Goal: Information Seeking & Learning: Learn about a topic

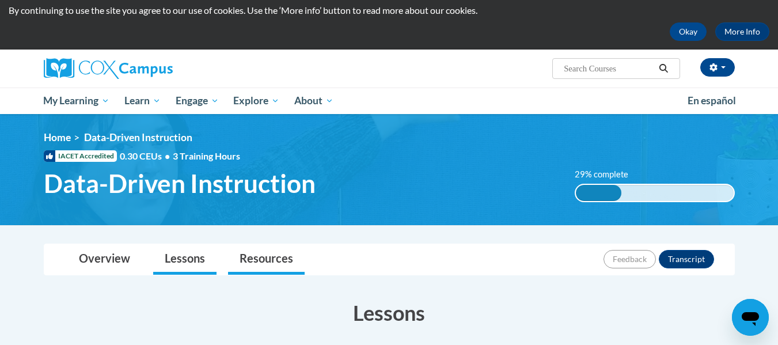
scroll to position [37, 0]
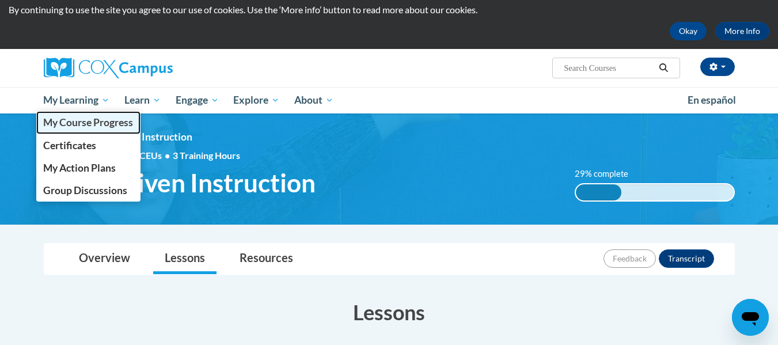
click at [87, 125] on span "My Course Progress" at bounding box center [88, 122] width 90 height 12
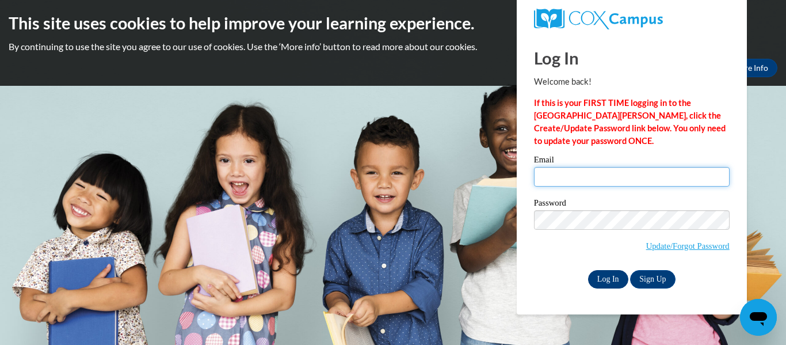
type input "vanessap@ymca.org"
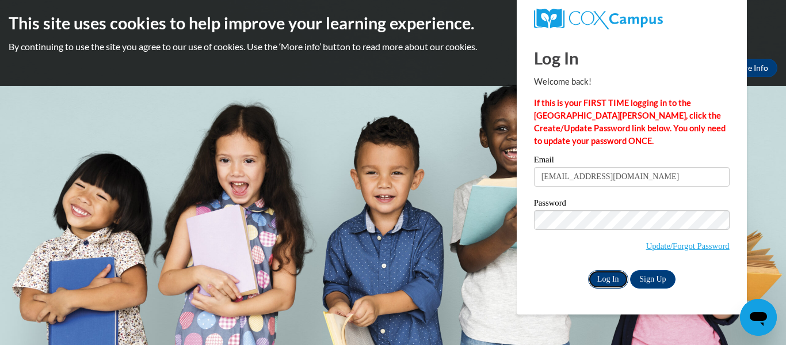
click at [602, 277] on input "Log In" at bounding box center [608, 279] width 40 height 18
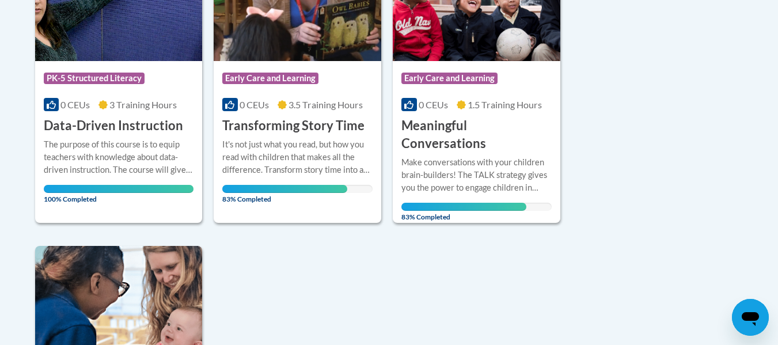
scroll to position [284, 0]
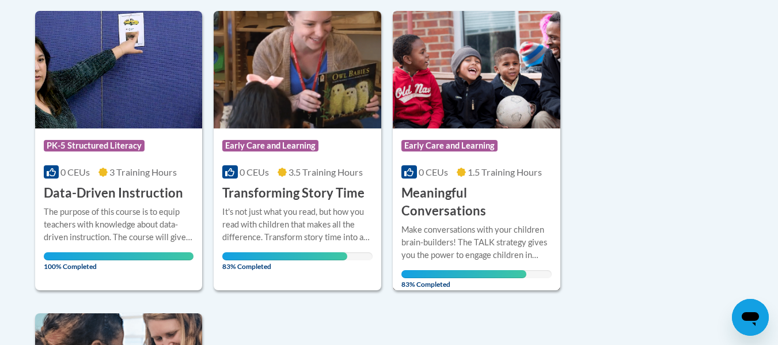
click at [442, 226] on div "Make conversations with your children brain-builders! The TALK strategy gives y…" at bounding box center [476, 242] width 150 height 38
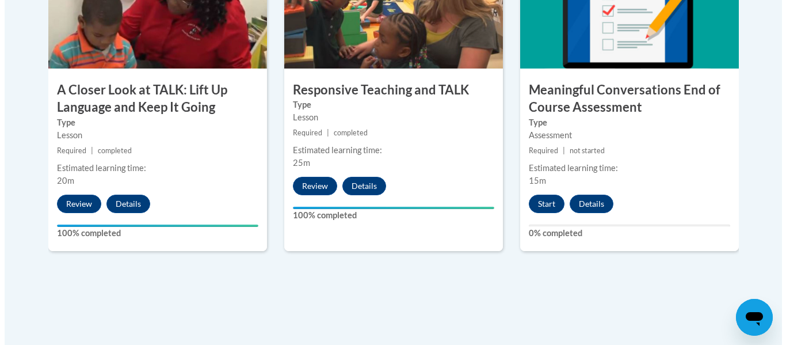
scroll to position [713, 0]
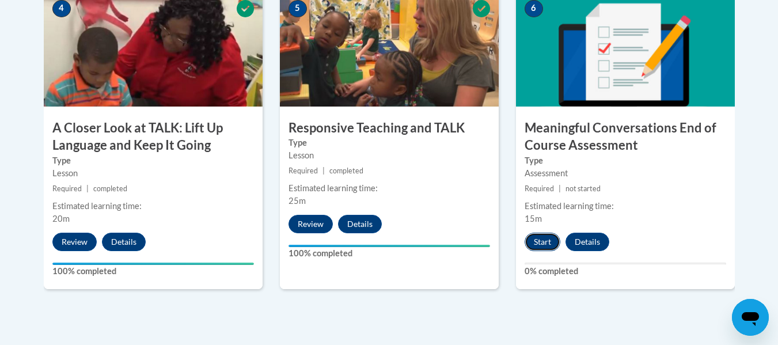
click at [542, 245] on button "Start" at bounding box center [542, 242] width 36 height 18
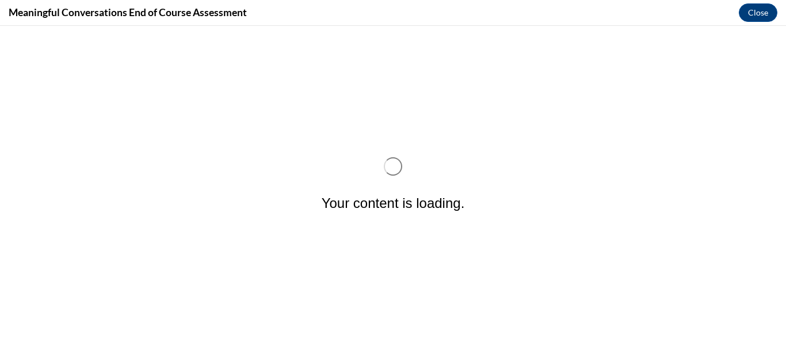
scroll to position [0, 0]
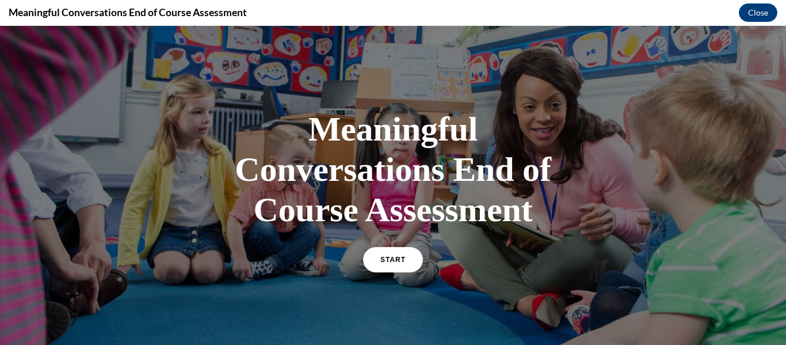
click at [399, 273] on div "START" at bounding box center [393, 264] width 60 height 35
click at [397, 261] on span "START" at bounding box center [393, 260] width 26 height 9
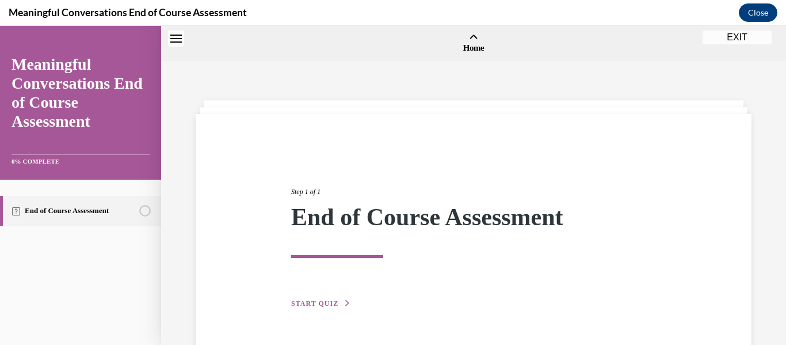
scroll to position [36, 0]
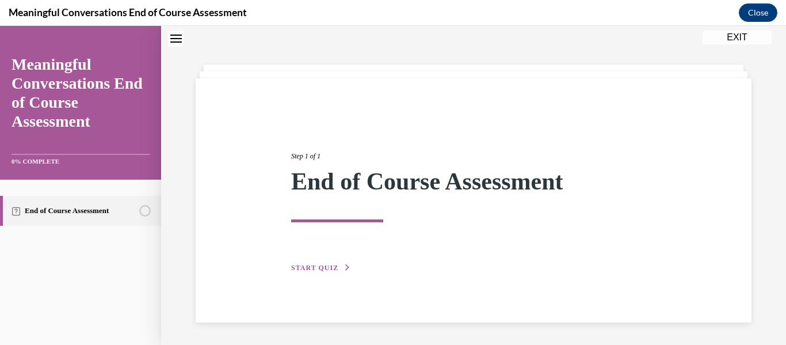
click at [314, 264] on button "START QUIZ" at bounding box center [321, 268] width 60 height 10
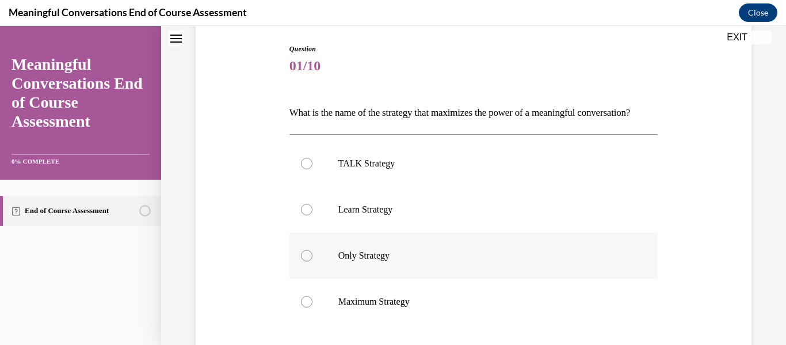
scroll to position [115, 0]
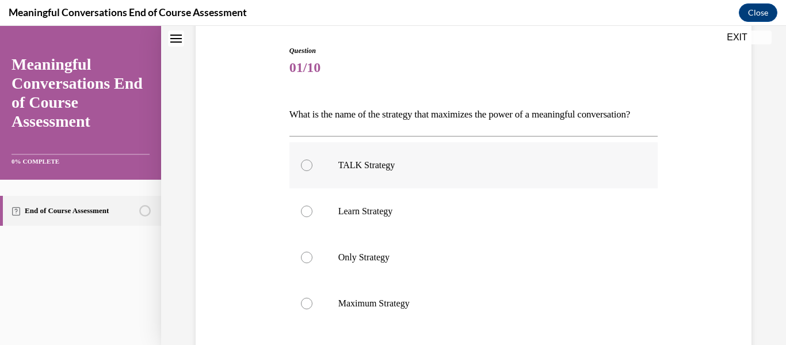
click at [308, 171] on div at bounding box center [307, 165] width 12 height 12
click at [308, 171] on input "TALK Strategy" at bounding box center [307, 165] width 12 height 12
radio input "true"
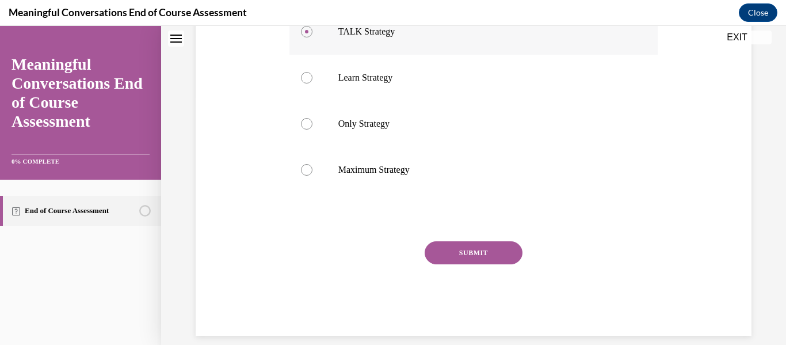
scroll to position [248, 0]
drag, startPoint x: 464, startPoint y: 263, endPoint x: 428, endPoint y: 309, distance: 58.3
click at [428, 299] on div "SUBMIT" at bounding box center [474, 271] width 369 height 58
click at [442, 265] on button "SUBMIT" at bounding box center [474, 253] width 98 height 23
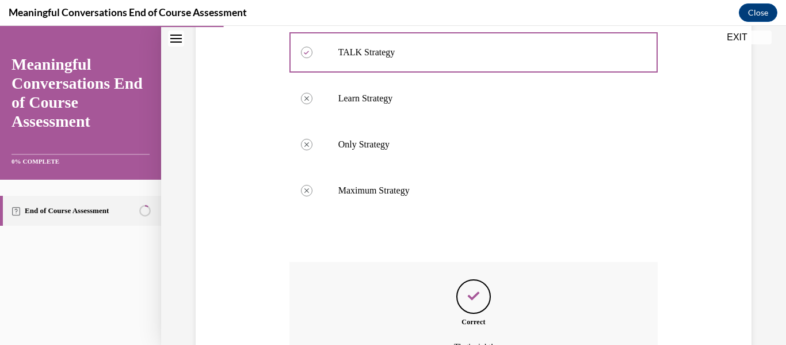
scroll to position [375, 0]
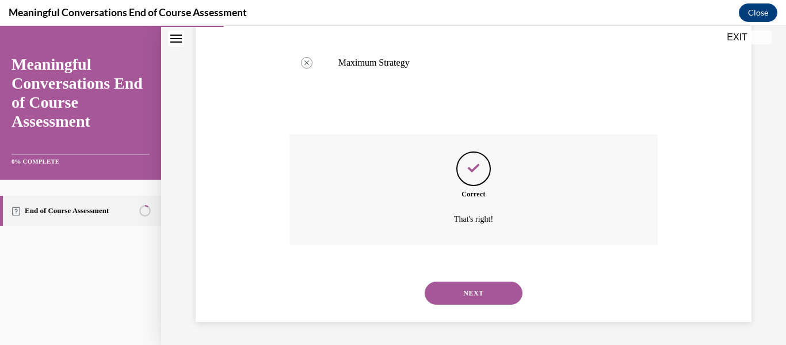
drag, startPoint x: 458, startPoint y: 289, endPoint x: 393, endPoint y: 128, distance: 173.1
click at [393, 128] on div "Question 01/10 What is the name of the strategy that maximizes the power of a m…" at bounding box center [474, 63] width 369 height 517
click at [462, 287] on button "NEXT" at bounding box center [474, 293] width 98 height 23
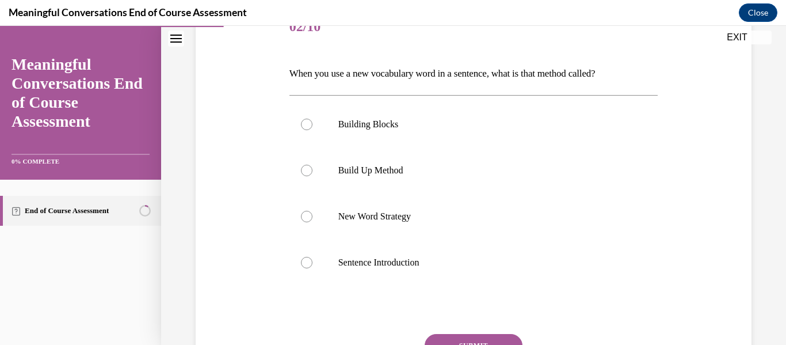
scroll to position [143, 0]
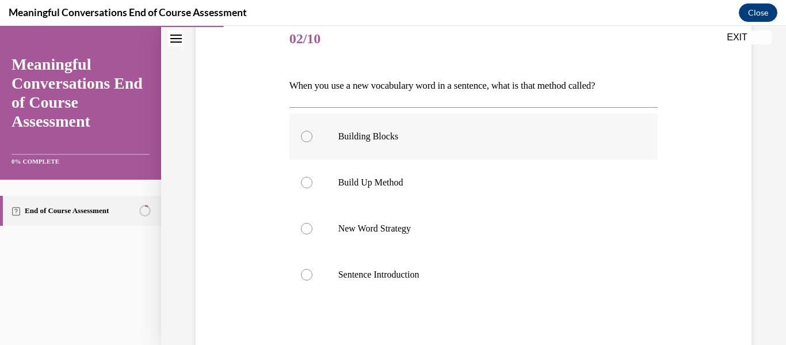
click at [302, 136] on div at bounding box center [307, 137] width 12 height 12
click at [302, 136] on input "Building Blocks" at bounding box center [307, 137] width 12 height 12
radio input "true"
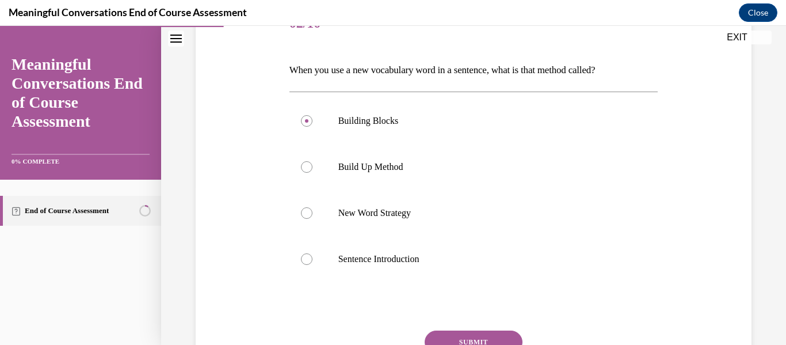
scroll to position [262, 0]
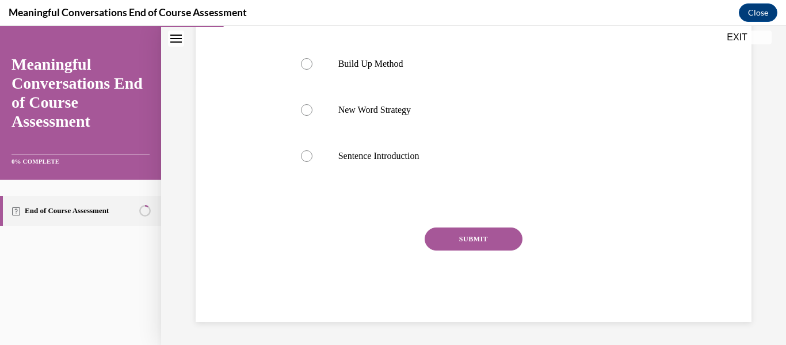
drag, startPoint x: 460, startPoint y: 254, endPoint x: 439, endPoint y: 243, distance: 23.4
click at [439, 243] on button "SUBMIT" at bounding box center [474, 238] width 98 height 23
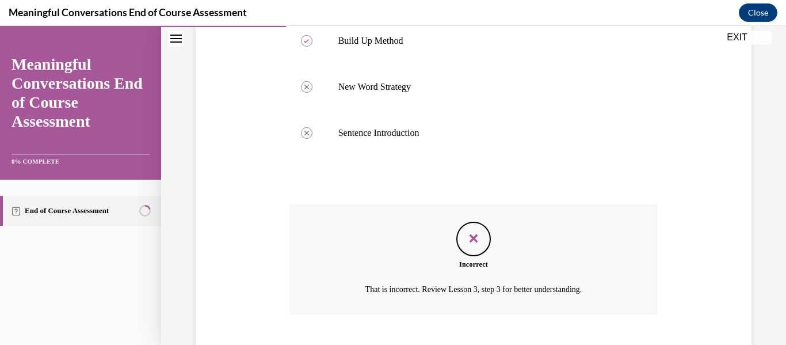
scroll to position [355, 0]
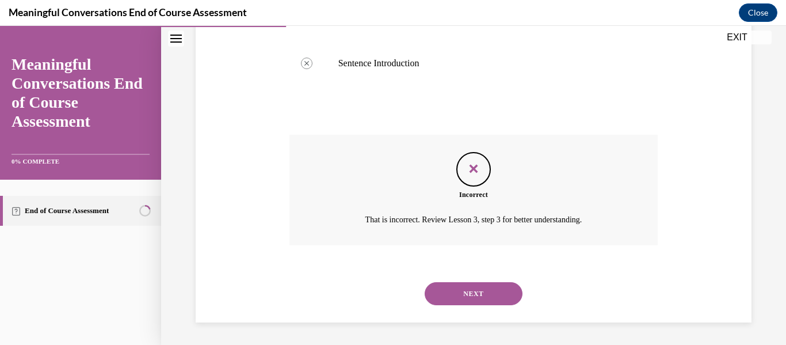
click at [451, 287] on button "NEXT" at bounding box center [474, 293] width 98 height 23
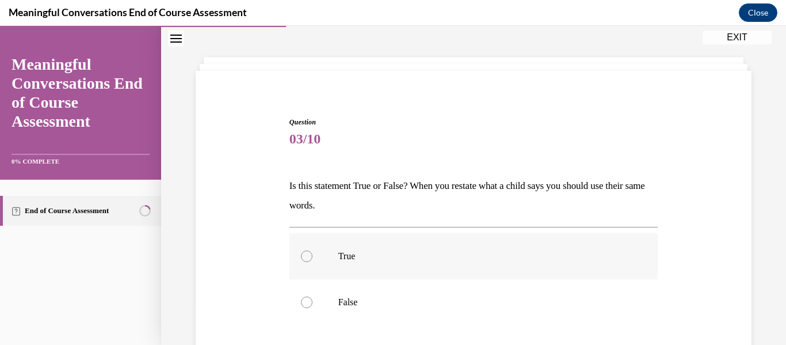
scroll to position [47, 0]
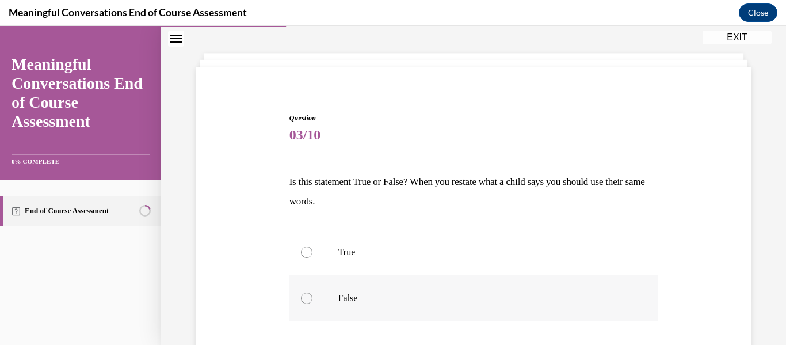
click at [311, 299] on label "False" at bounding box center [474, 298] width 369 height 46
click at [311, 299] on input "False" at bounding box center [307, 298] width 12 height 12
radio input "true"
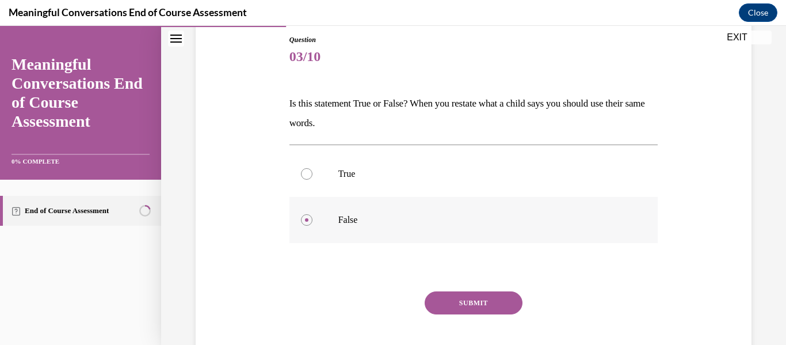
scroll to position [126, 0]
click at [448, 298] on button "SUBMIT" at bounding box center [474, 302] width 98 height 23
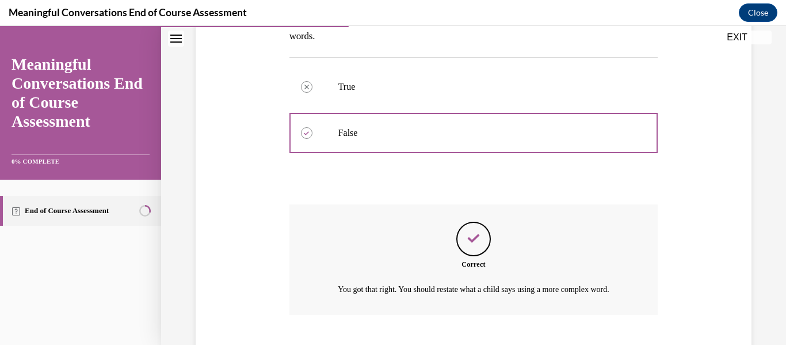
scroll to position [296, 0]
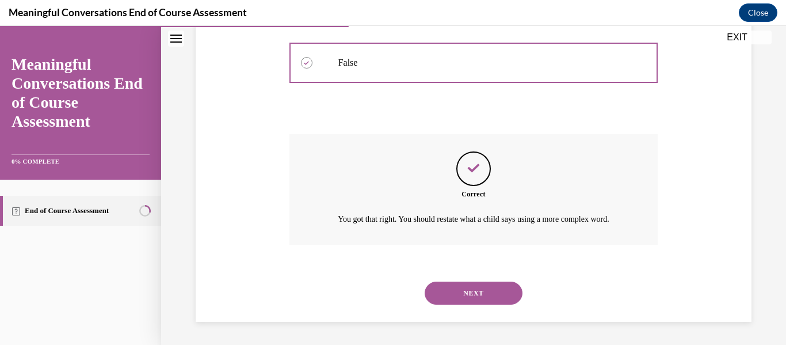
click at [447, 293] on button "NEXT" at bounding box center [474, 293] width 98 height 23
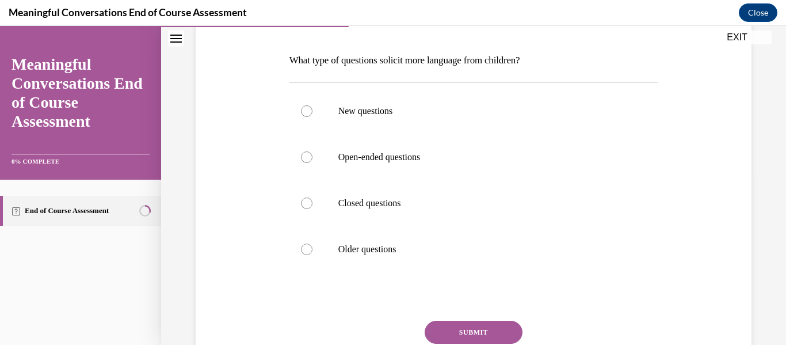
scroll to position [169, 0]
click at [302, 151] on div at bounding box center [307, 157] width 12 height 12
click at [302, 151] on input "Open-ended questions" at bounding box center [307, 157] width 12 height 12
radio input "true"
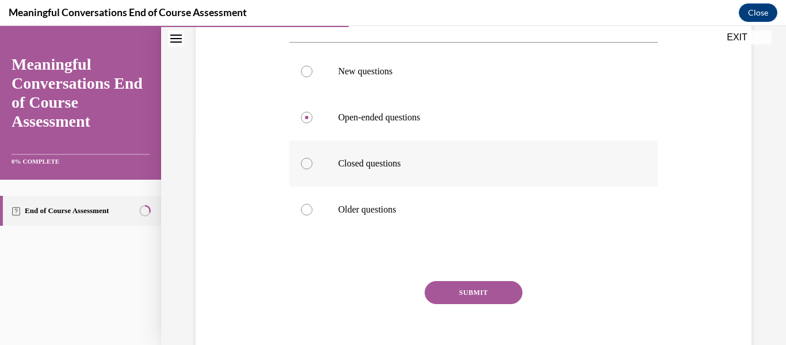
scroll to position [209, 0]
click at [469, 291] on button "SUBMIT" at bounding box center [474, 291] width 98 height 23
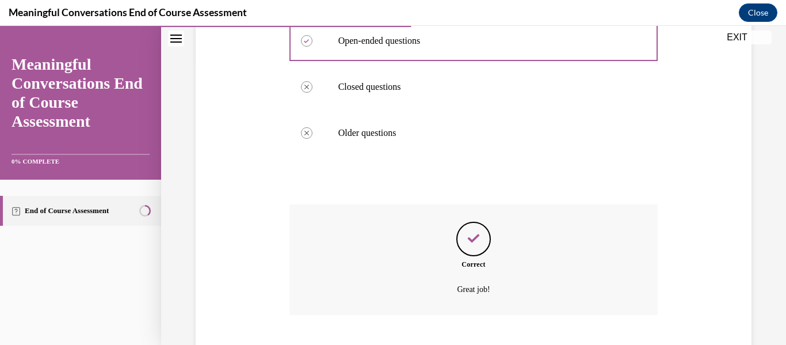
scroll to position [355, 0]
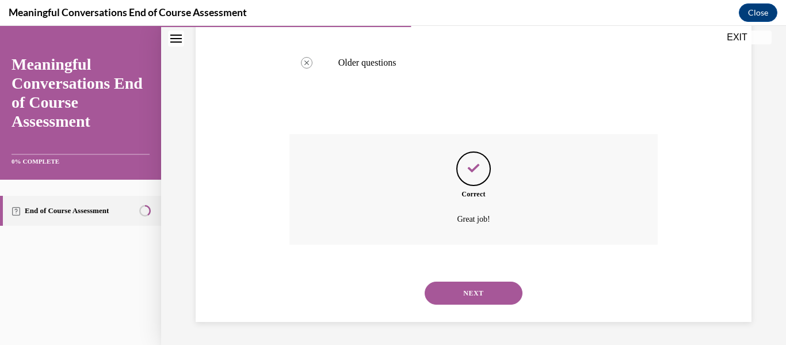
click at [463, 286] on button "NEXT" at bounding box center [474, 293] width 98 height 23
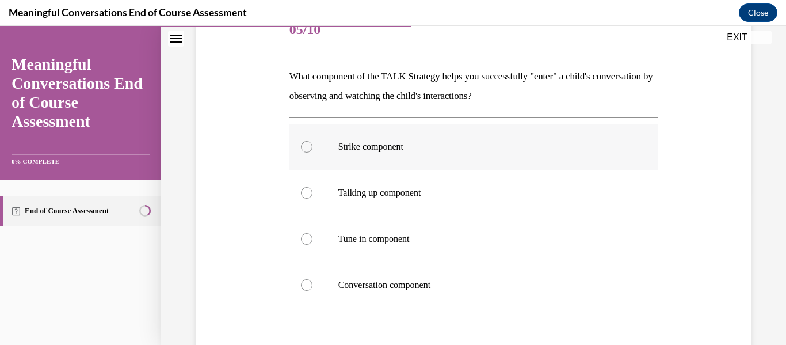
scroll to position [153, 0]
click at [305, 235] on div at bounding box center [307, 239] width 12 height 12
click at [305, 235] on input "Tune in component" at bounding box center [307, 239] width 12 height 12
radio input "true"
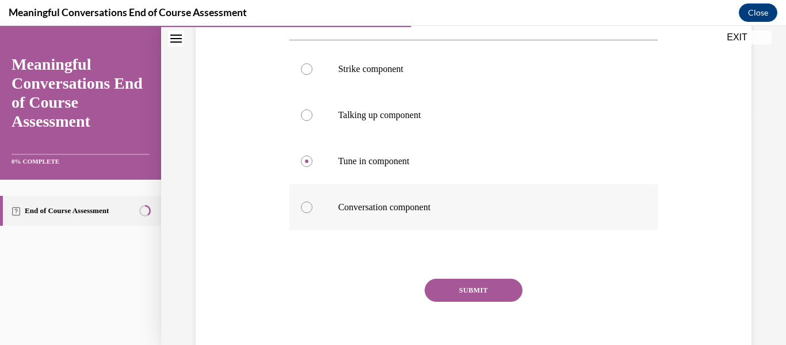
scroll to position [231, 0]
click at [448, 297] on button "SUBMIT" at bounding box center [474, 289] width 98 height 23
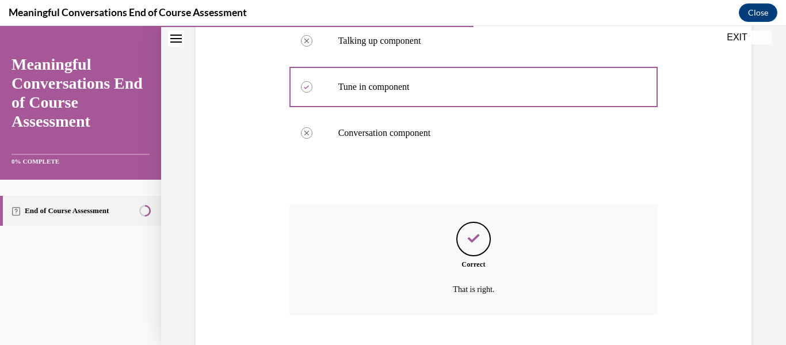
scroll to position [375, 0]
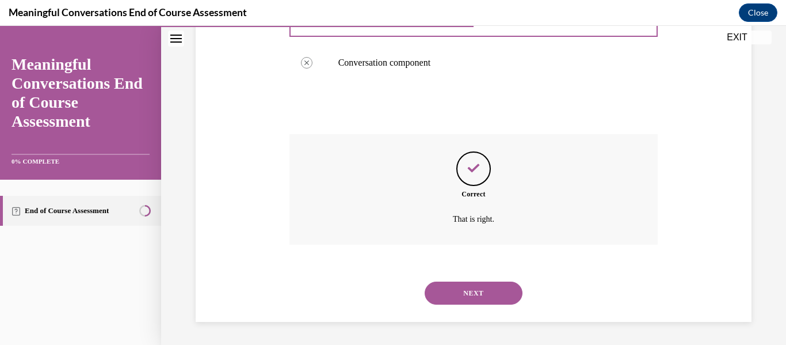
click at [451, 296] on button "NEXT" at bounding box center [474, 293] width 98 height 23
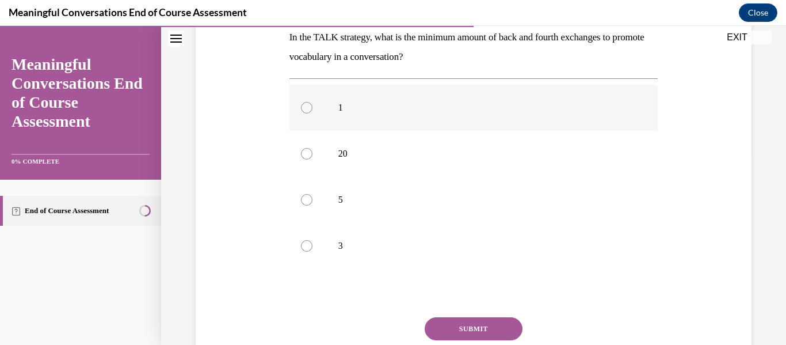
scroll to position [194, 0]
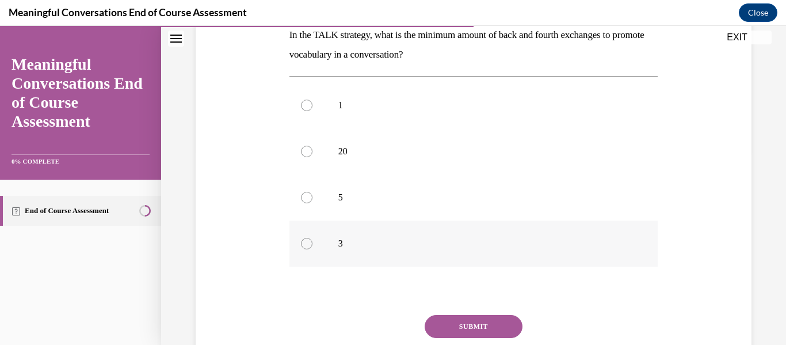
click at [311, 244] on div at bounding box center [307, 244] width 12 height 12
click at [311, 244] on input "3" at bounding box center [307, 244] width 12 height 12
radio input "true"
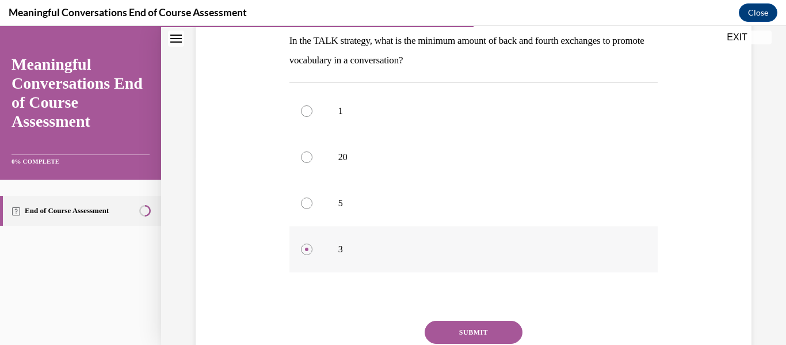
scroll to position [262, 0]
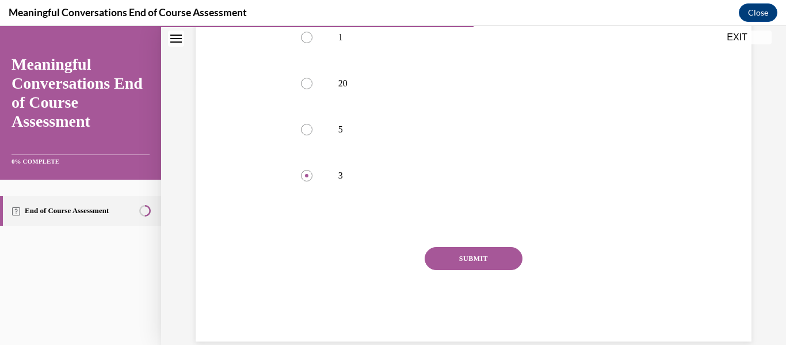
click at [433, 253] on button "SUBMIT" at bounding box center [474, 258] width 98 height 23
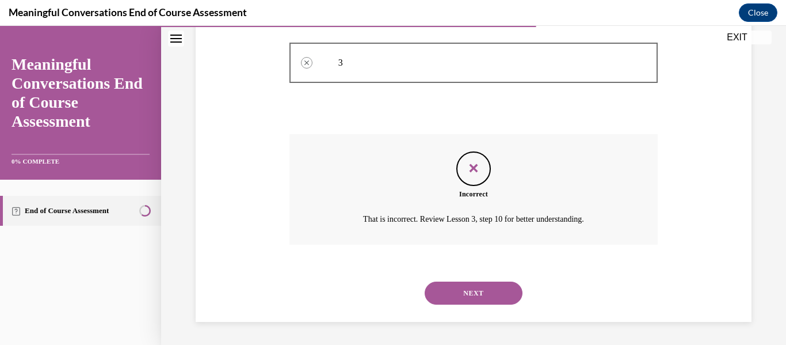
scroll to position [375, 0]
click at [437, 288] on button "NEXT" at bounding box center [474, 293] width 98 height 23
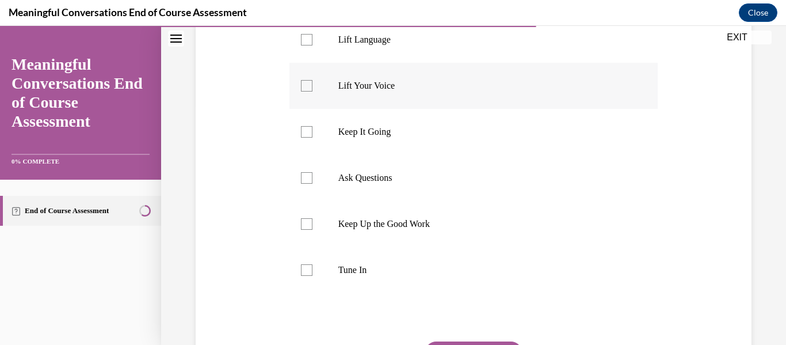
scroll to position [242, 0]
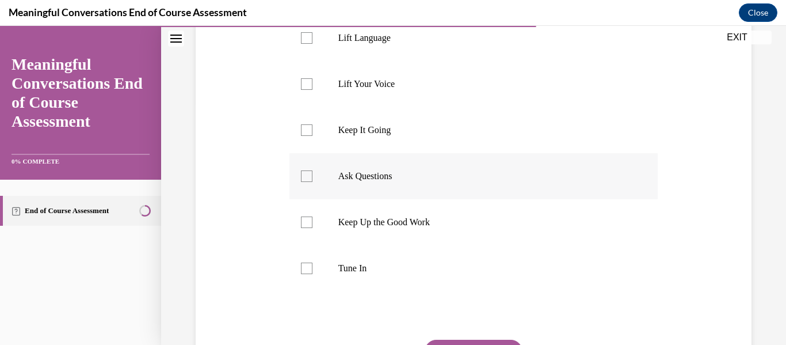
click at [306, 173] on div at bounding box center [307, 176] width 12 height 12
click at [306, 173] on input "Ask Questions" at bounding box center [307, 176] width 12 height 12
checkbox input "true"
click at [313, 268] on label "Tune In" at bounding box center [474, 268] width 369 height 46
click at [313, 268] on input "Tune In" at bounding box center [307, 269] width 12 height 12
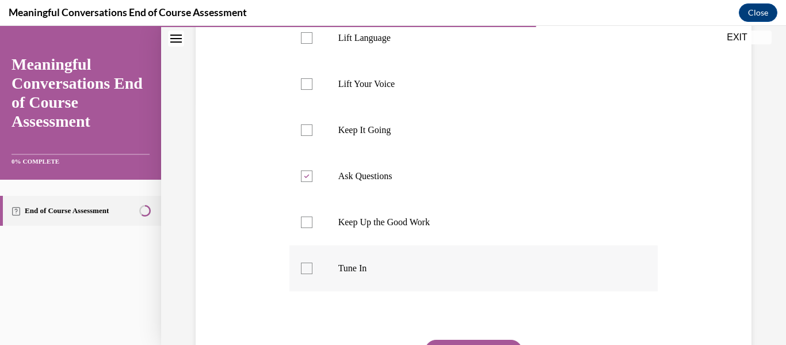
checkbox input "true"
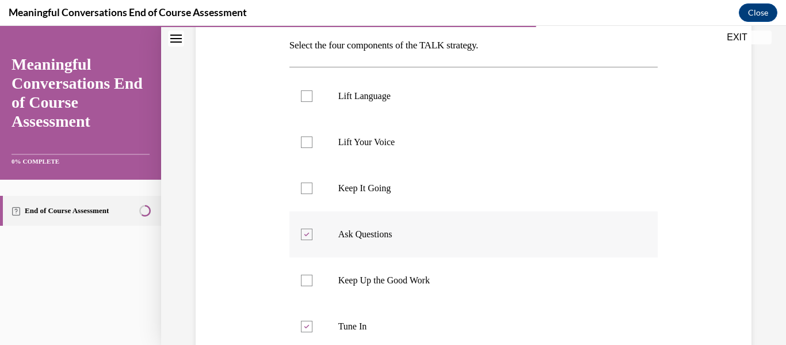
scroll to position [184, 0]
click at [309, 96] on div at bounding box center [307, 96] width 12 height 12
click at [309, 96] on input "Lift Language" at bounding box center [307, 96] width 12 height 12
checkbox input "true"
click at [303, 193] on div at bounding box center [307, 188] width 12 height 12
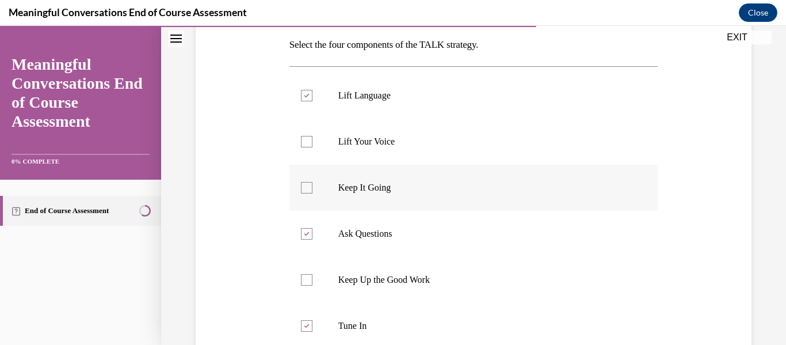
click at [303, 193] on input "Keep It Going" at bounding box center [307, 188] width 12 height 12
checkbox input "true"
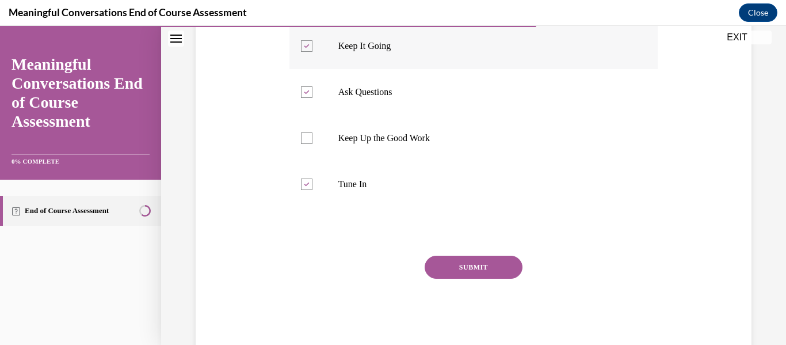
scroll to position [337, 0]
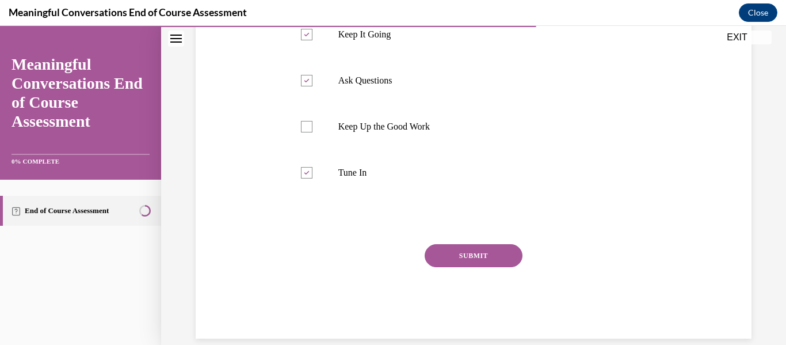
click at [452, 257] on button "SUBMIT" at bounding box center [474, 255] width 98 height 23
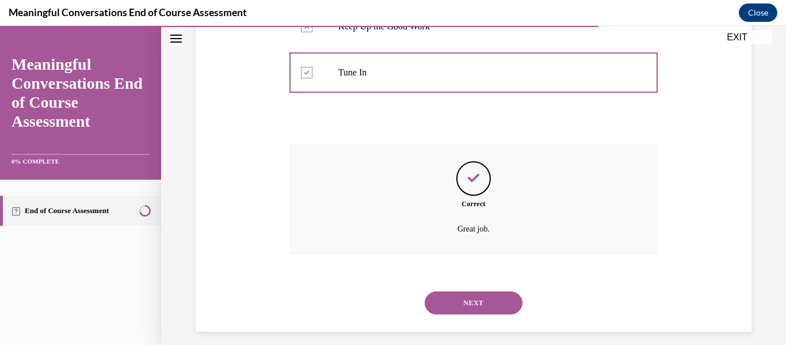
scroll to position [447, 0]
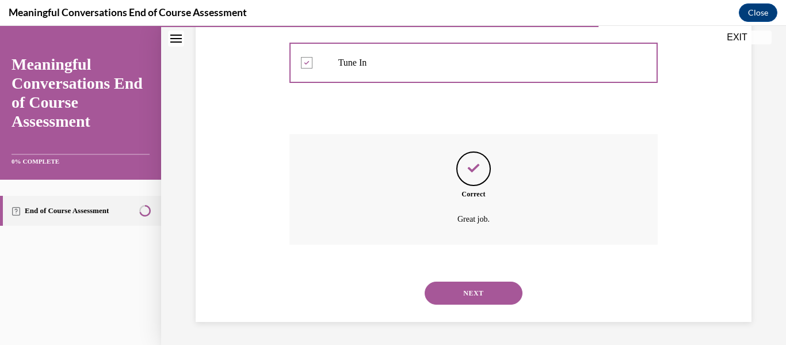
click at [459, 290] on button "NEXT" at bounding box center [474, 293] width 98 height 23
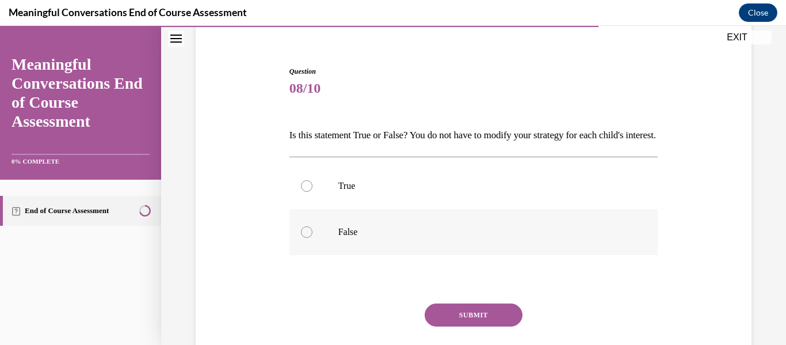
scroll to position [94, 0]
click at [309, 237] on div at bounding box center [307, 232] width 12 height 12
click at [309, 237] on input "False" at bounding box center [307, 232] width 12 height 12
radio input "true"
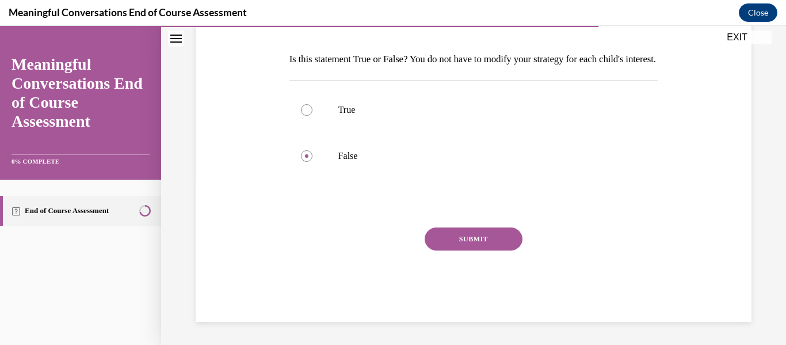
click at [452, 233] on button "SUBMIT" at bounding box center [474, 238] width 98 height 23
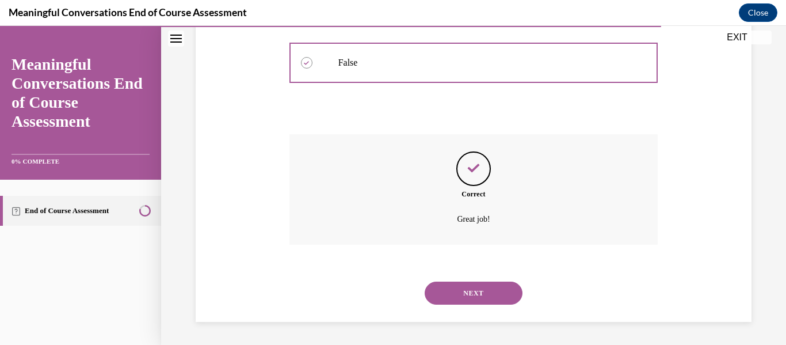
scroll to position [283, 0]
click at [452, 289] on button "NEXT" at bounding box center [474, 293] width 98 height 23
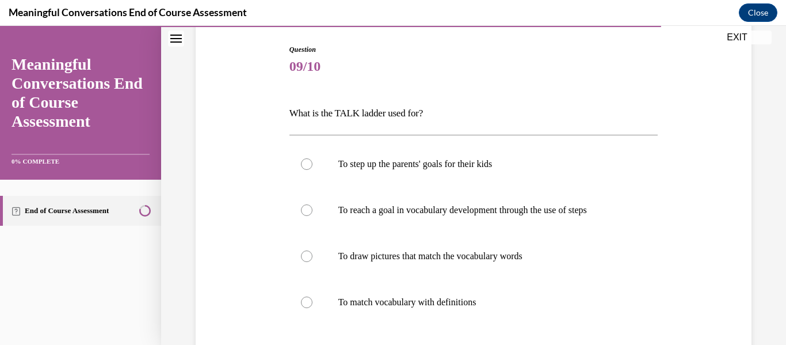
scroll to position [116, 0]
click at [307, 208] on div at bounding box center [307, 210] width 12 height 12
click at [307, 208] on input "To reach a goal in vocabulary development through the use of steps" at bounding box center [307, 210] width 12 height 12
radio input "true"
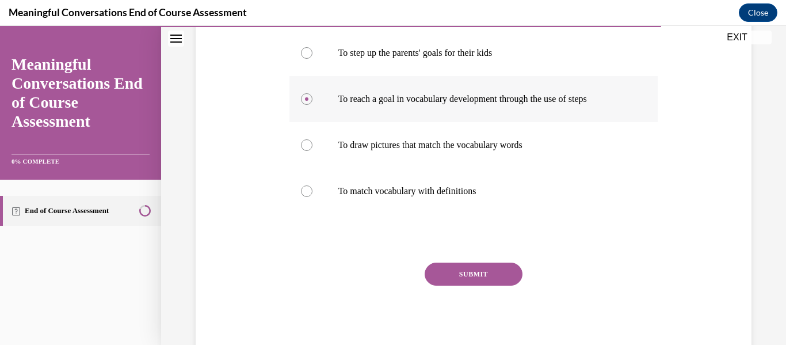
scroll to position [229, 0]
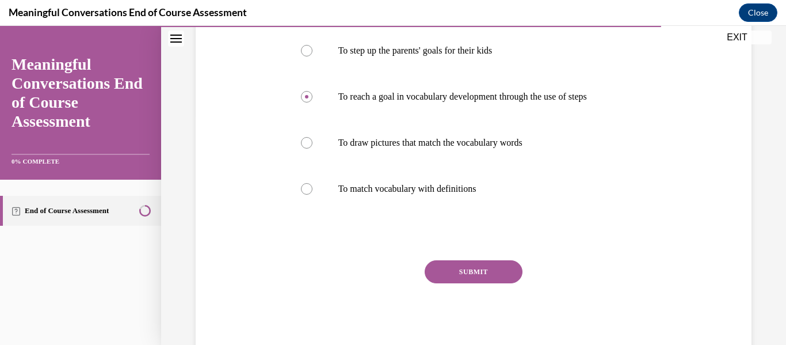
click at [437, 271] on button "SUBMIT" at bounding box center [474, 271] width 98 height 23
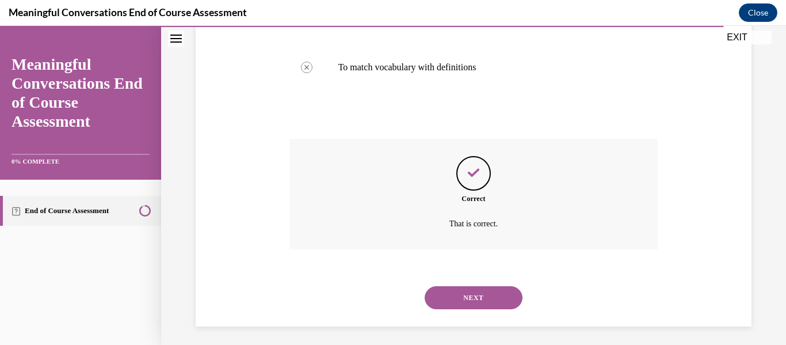
scroll to position [355, 0]
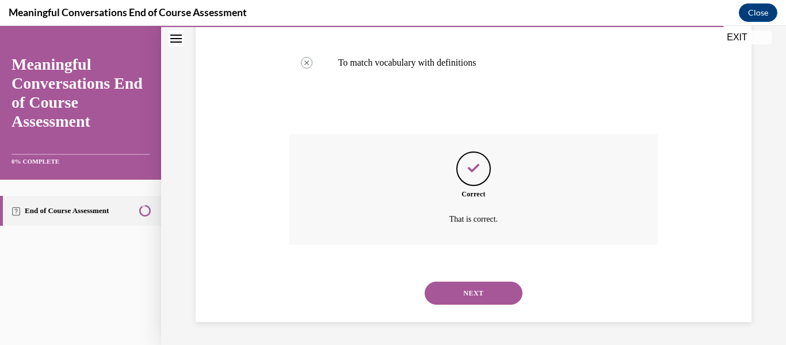
click at [439, 294] on button "NEXT" at bounding box center [474, 293] width 98 height 23
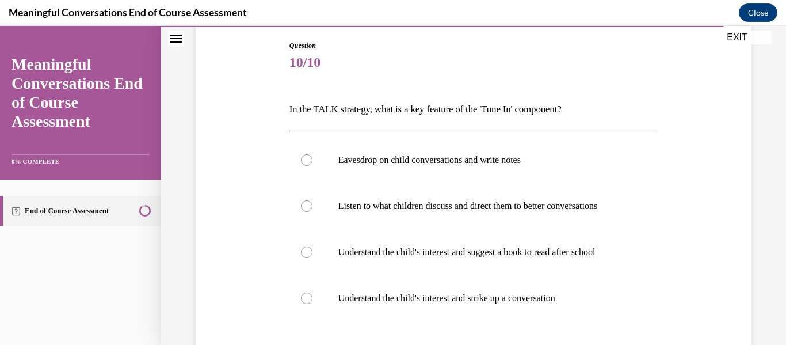
scroll to position [120, 0]
drag, startPoint x: 437, startPoint y: 256, endPoint x: 456, endPoint y: 273, distance: 25.3
click at [456, 273] on label "Understand the child's interest and suggest a book to read after school" at bounding box center [474, 252] width 369 height 46
click at [313, 257] on input "Understand the child's interest and suggest a book to read after school" at bounding box center [307, 252] width 12 height 12
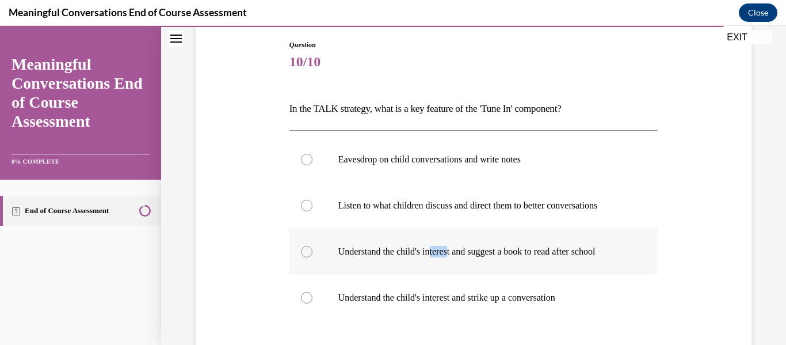
radio input "true"
click at [309, 297] on div at bounding box center [307, 298] width 12 height 12
click at [309, 297] on input "Understand the child's interest and strike up a conversation" at bounding box center [307, 298] width 12 height 12
radio input "true"
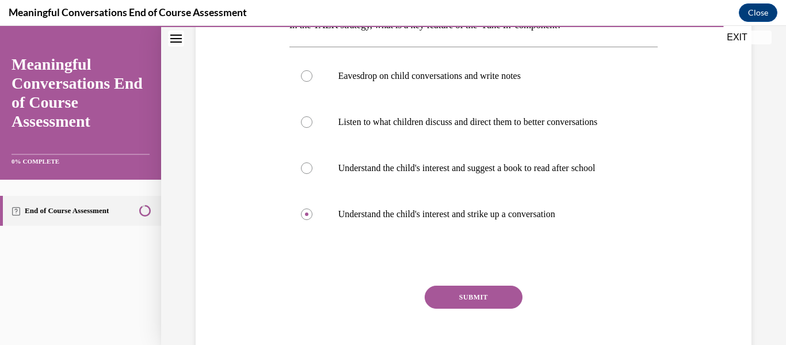
scroll to position [205, 0]
click at [436, 296] on button "SUBMIT" at bounding box center [474, 295] width 98 height 23
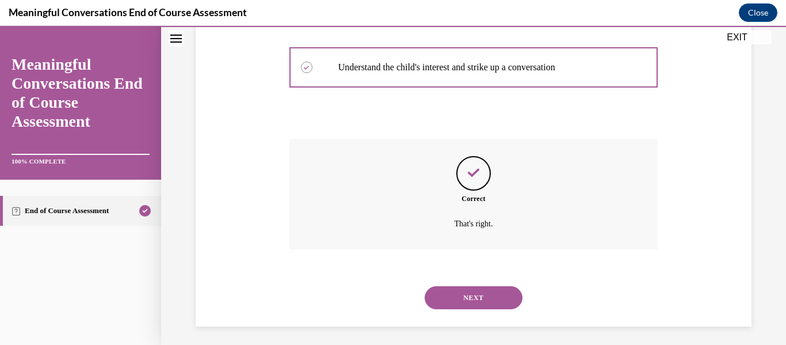
scroll to position [355, 0]
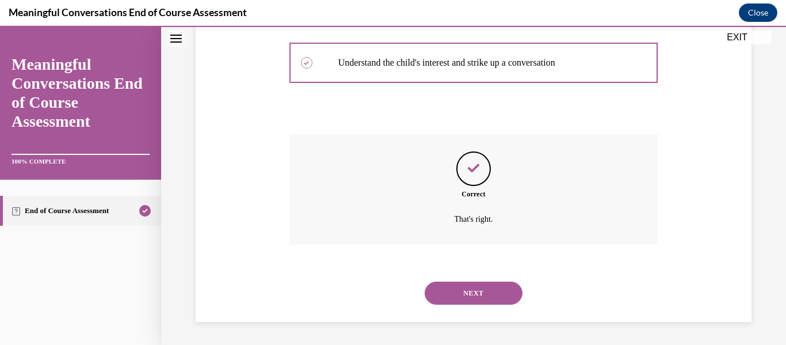
click at [436, 296] on button "NEXT" at bounding box center [474, 293] width 98 height 23
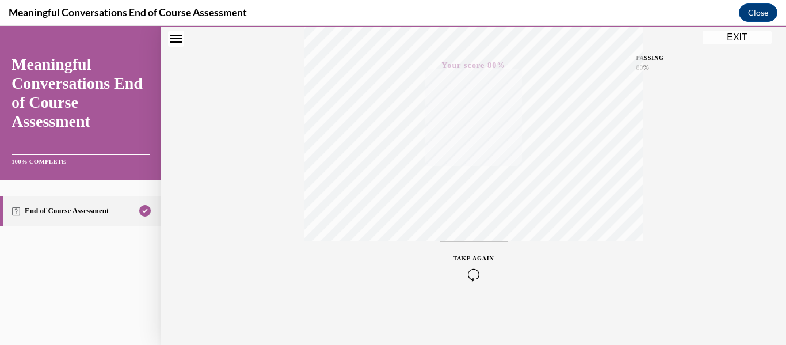
scroll to position [0, 0]
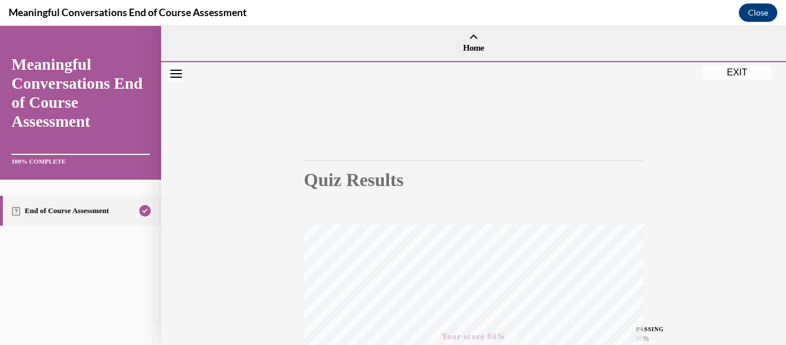
click at [175, 69] on button "Close navigation menu" at bounding box center [176, 74] width 16 height 16
